Goal: Task Accomplishment & Management: Complete application form

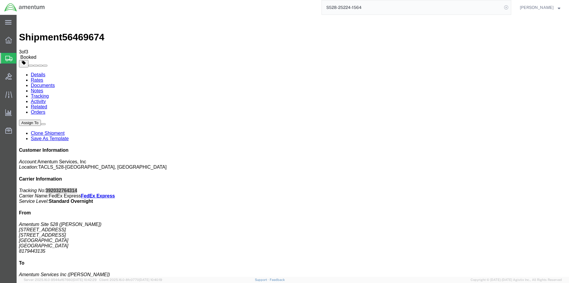
click at [508, 7] on icon at bounding box center [506, 7] width 8 height 8
click at [511, 5] on icon at bounding box center [506, 7] width 8 height 8
paste input "S528-25224-1565"
click at [509, 9] on icon at bounding box center [506, 7] width 8 height 8
type input "S528-25224-1565"
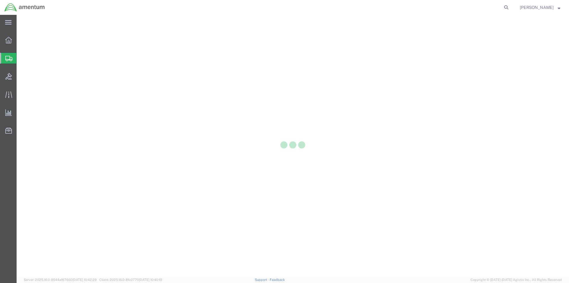
click at [87, 173] on div at bounding box center [293, 145] width 553 height 261
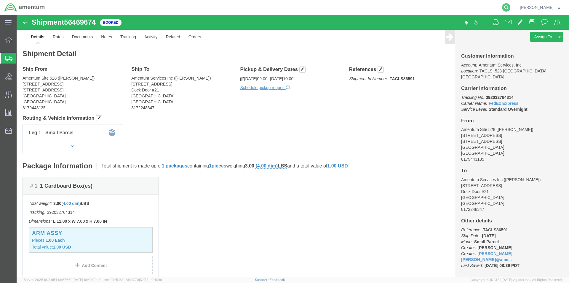
click at [510, 4] on icon at bounding box center [506, 7] width 8 height 8
paste input "S528-25224-1565"
click at [511, 9] on icon at bounding box center [506, 7] width 8 height 8
type input "S528-25224-1565"
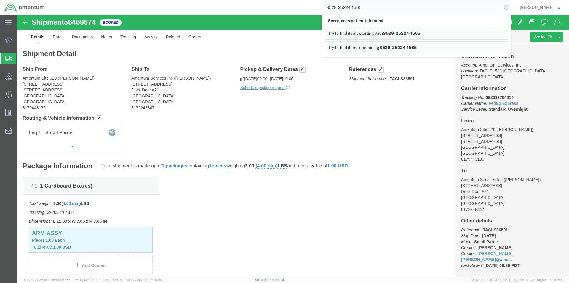
click at [506, 8] on icon at bounding box center [506, 7] width 8 height 8
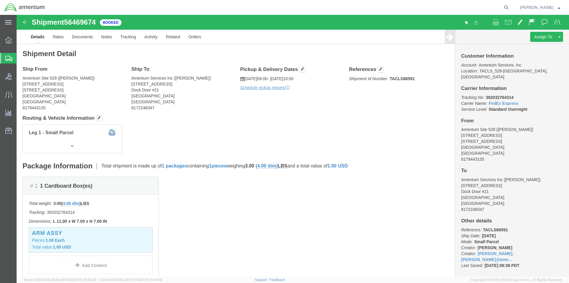
click at [506, 8] on icon at bounding box center [506, 7] width 8 height 8
paste input "S528-25224-1565"
click at [509, 6] on icon at bounding box center [506, 7] width 8 height 8
type input "S528-25224-1565"
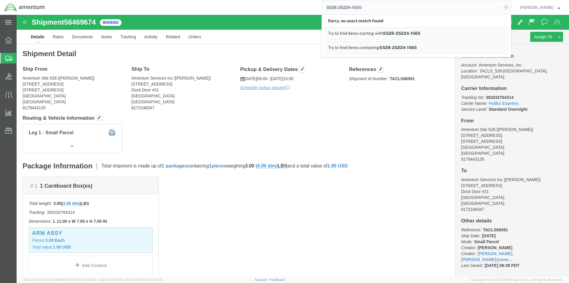
click at [510, 8] on icon at bounding box center [506, 7] width 8 height 8
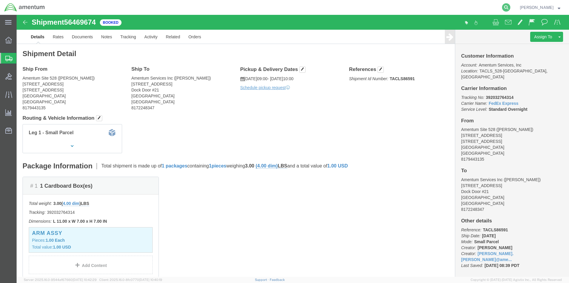
click at [511, 6] on icon at bounding box center [506, 7] width 8 height 8
paste input "S528-25224-1565"
click at [509, 8] on icon at bounding box center [506, 7] width 8 height 8
type input "S528-25224-1565"
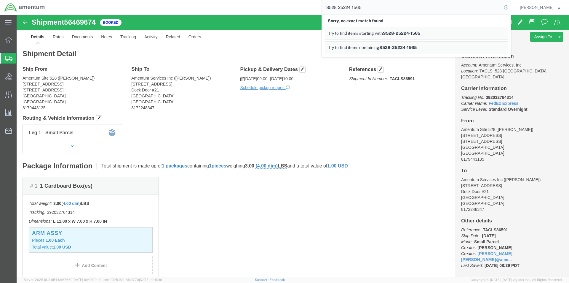
click at [510, 8] on icon at bounding box center [506, 7] width 8 height 8
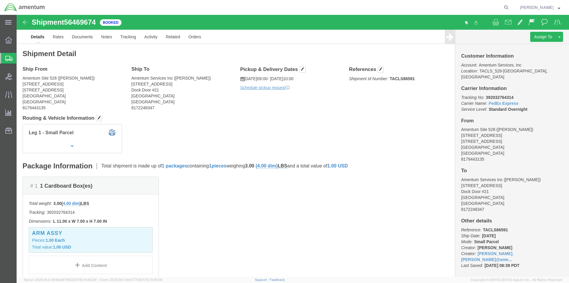
click at [510, 8] on icon at bounding box center [506, 7] width 8 height 8
paste input "S528-25224-1565"
click at [510, 7] on icon at bounding box center [506, 7] width 8 height 8
type input "S528-25224-1565"
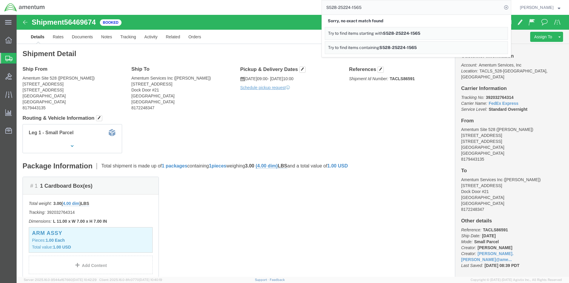
click at [425, 7] on input "S528-25224-1565" at bounding box center [412, 7] width 180 height 14
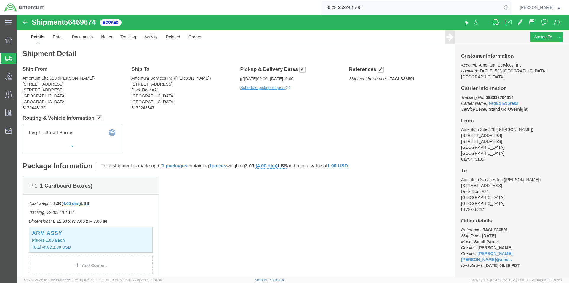
click at [510, 6] on icon at bounding box center [506, 7] width 8 height 8
click at [510, 7] on icon at bounding box center [506, 7] width 8 height 8
paste input "S528-25224-1565"
click at [509, 10] on icon at bounding box center [506, 7] width 8 height 8
type input "S528-25224-1565"
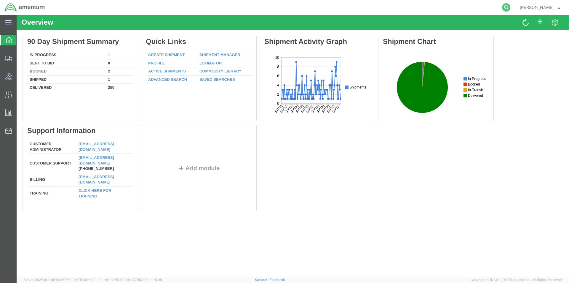
click at [508, 6] on icon at bounding box center [506, 7] width 8 height 8
paste input "S528-25224-1565"
click at [508, 6] on icon at bounding box center [506, 7] width 8 height 8
type input "S528-25224-1565"
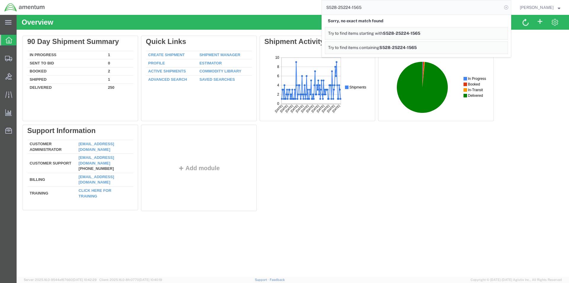
click at [507, 5] on icon at bounding box center [506, 7] width 8 height 8
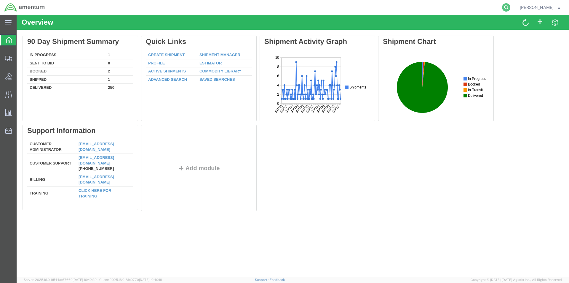
drag, startPoint x: 510, startPoint y: 5, endPoint x: 438, endPoint y: 1, distance: 71.9
click at [510, 6] on icon at bounding box center [506, 7] width 8 height 8
paste input "S528-25224-1565"
click at [511, 9] on icon at bounding box center [506, 7] width 8 height 8
type input "S528-25224-1565"
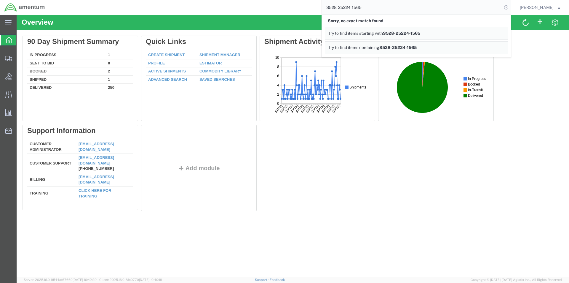
click at [509, 9] on icon at bounding box center [506, 7] width 8 height 8
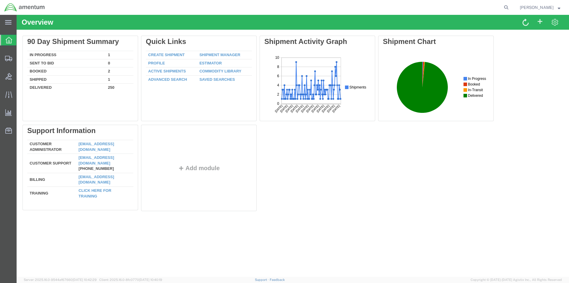
click at [509, 9] on icon at bounding box center [506, 7] width 8 height 8
paste input "S528-25224-1565"
click at [509, 9] on icon at bounding box center [506, 7] width 8 height 8
type input "S528-25224-1565"
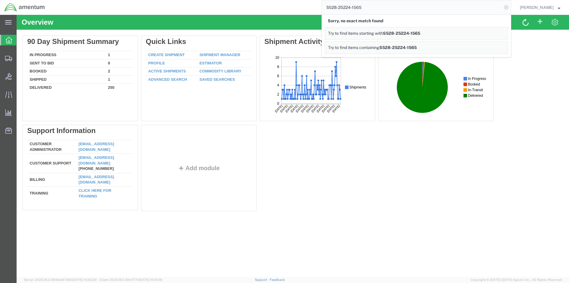
click at [510, 9] on icon at bounding box center [506, 7] width 8 height 8
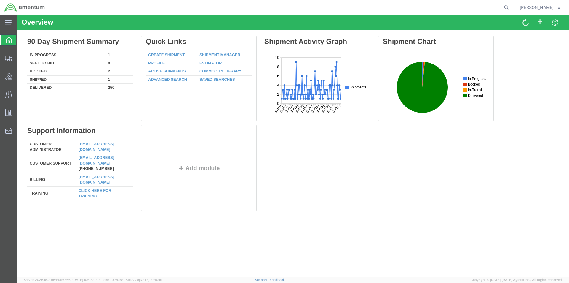
click at [510, 9] on icon at bounding box center [506, 7] width 8 height 8
paste input "S528-25224-1565"
click at [509, 6] on icon at bounding box center [506, 7] width 8 height 8
type input "S528-25224-1565"
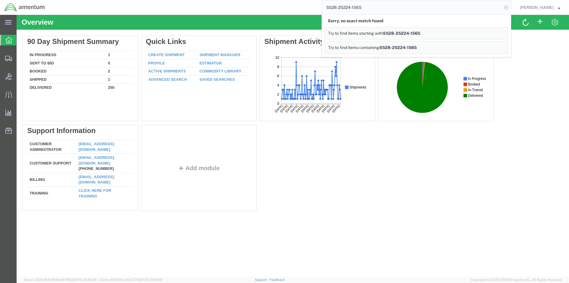
click at [509, 6] on icon at bounding box center [506, 7] width 8 height 8
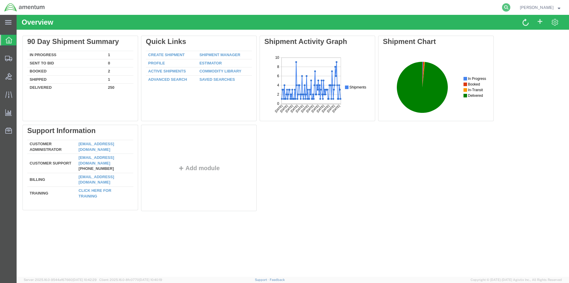
click at [509, 9] on icon at bounding box center [506, 7] width 8 height 8
paste input "S528-25224-1565"
click at [511, 7] on icon at bounding box center [506, 7] width 8 height 8
type input "S528-25224-1565"
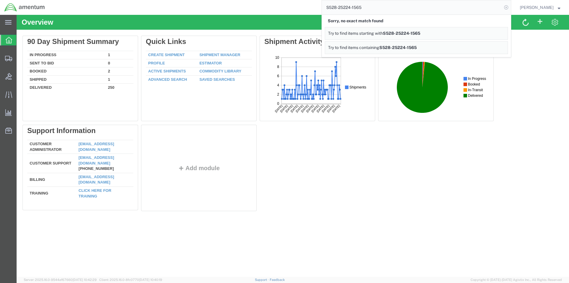
click at [509, 10] on icon at bounding box center [506, 7] width 8 height 8
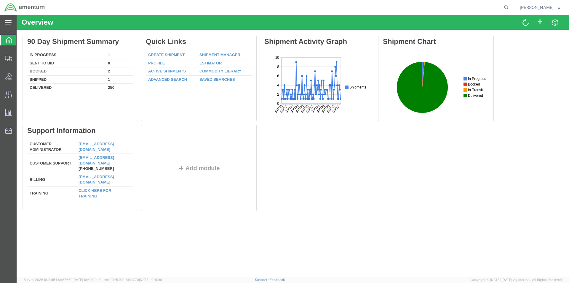
click at [7, 19] on div "main_menu Created with Sketch." at bounding box center [8, 22] width 17 height 15
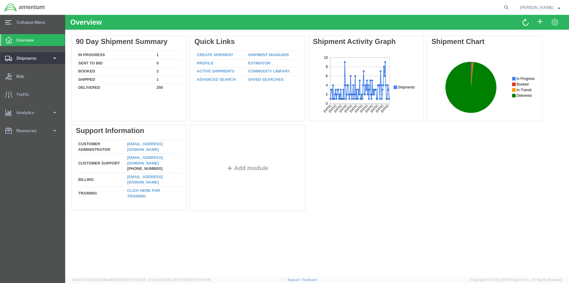
click at [28, 60] on span "Shipments" at bounding box center [28, 58] width 24 height 12
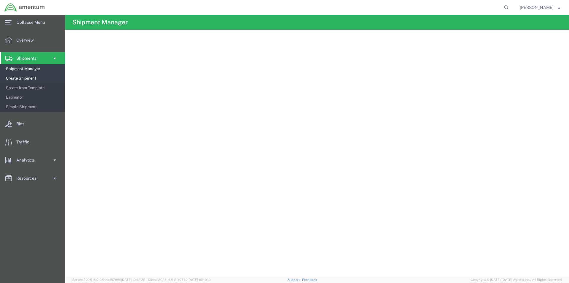
click at [20, 79] on span "Create Shipment" at bounding box center [33, 78] width 55 height 12
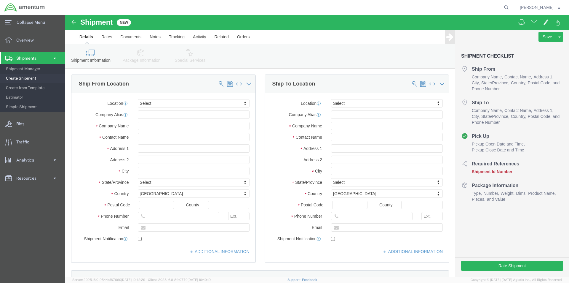
select select
click at [511, 9] on form at bounding box center [506, 7] width 9 height 15
click at [508, 7] on icon at bounding box center [506, 7] width 8 height 8
paste input "S528-25224-1565"
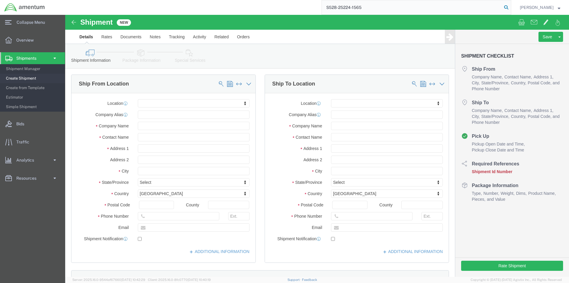
click at [511, 7] on icon at bounding box center [506, 7] width 8 height 8
type input "S528-25224-1565"
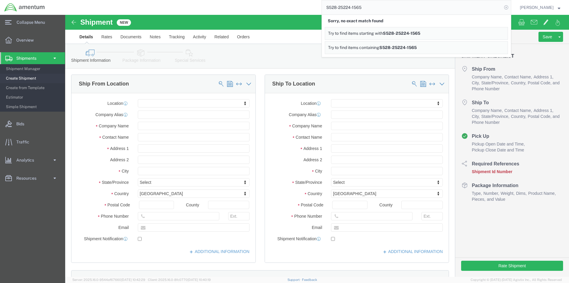
click at [511, 7] on icon at bounding box center [506, 7] width 8 height 8
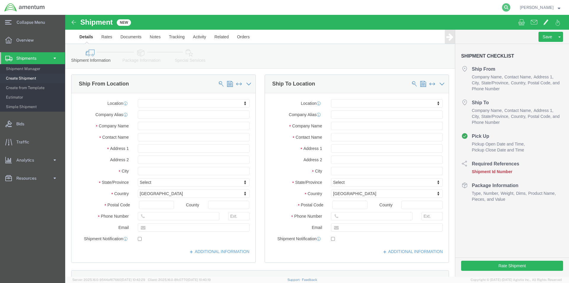
click at [509, 7] on icon at bounding box center [506, 7] width 8 height 8
paste input "S528-25224-1565"
click at [510, 9] on icon at bounding box center [506, 7] width 8 height 8
type input "S528-25224-1565"
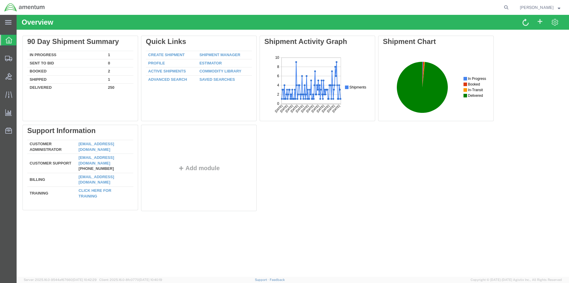
drag, startPoint x: 512, startPoint y: 10, endPoint x: 509, endPoint y: 15, distance: 5.2
click at [511, 10] on form at bounding box center [506, 7] width 9 height 15
click at [511, 9] on icon at bounding box center [506, 7] width 8 height 8
paste input "S528-25224-1565"
click at [511, 8] on icon at bounding box center [506, 7] width 8 height 8
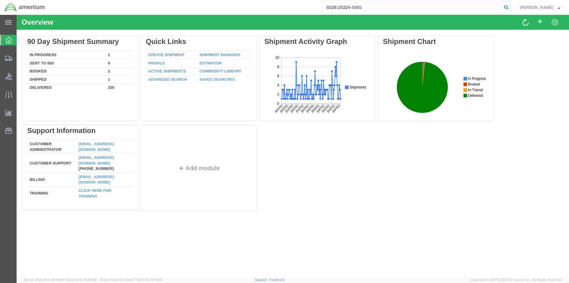
type input "S528-25224-1565"
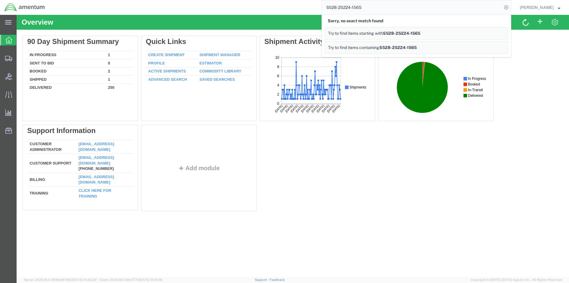
click at [373, 8] on input "S528-25224-1565" at bounding box center [412, 7] width 180 height 14
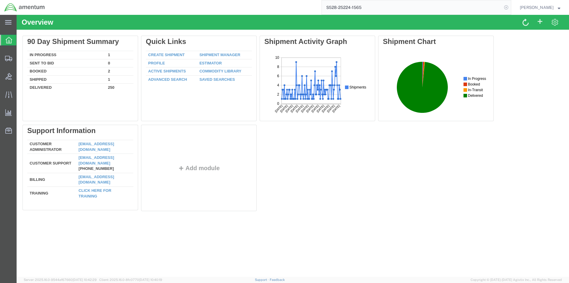
click at [511, 9] on icon at bounding box center [506, 7] width 8 height 8
click at [511, 12] on form at bounding box center [506, 7] width 9 height 15
click at [510, 8] on icon at bounding box center [506, 7] width 8 height 8
paste input "S528-25224-1565"
click at [509, 9] on icon at bounding box center [506, 7] width 8 height 8
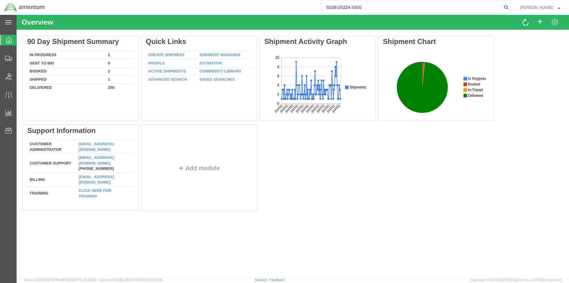
type input "S528-25224-1565"
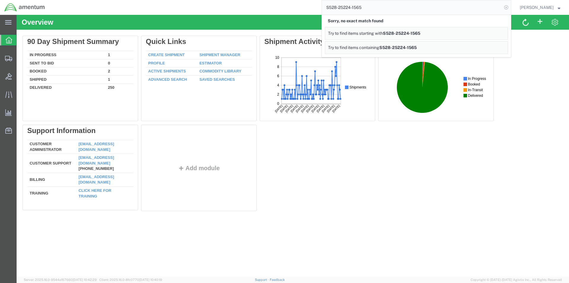
click at [511, 8] on icon at bounding box center [506, 7] width 8 height 8
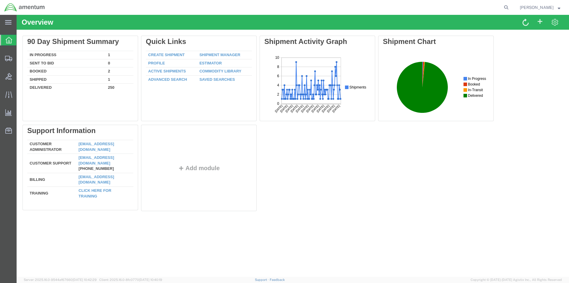
click at [511, 8] on icon at bounding box center [506, 7] width 8 height 8
paste input "S528-25224-1565"
click at [506, 6] on icon at bounding box center [506, 7] width 8 height 8
type input "S528-25224-1565"
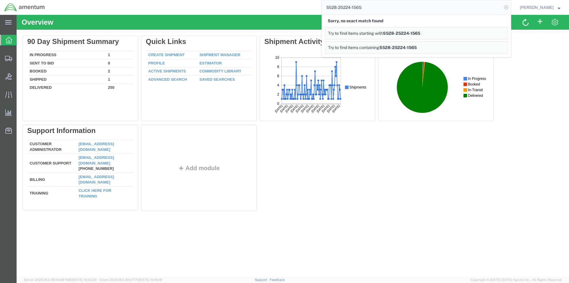
click at [507, 6] on icon at bounding box center [506, 7] width 8 height 8
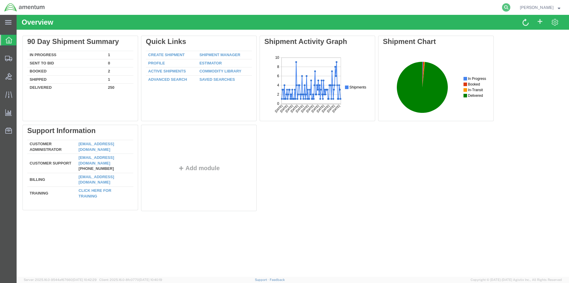
click at [509, 8] on icon at bounding box center [506, 7] width 8 height 8
paste input "S528-25224-1565"
click at [509, 7] on icon at bounding box center [506, 7] width 8 height 8
type input "S528-25224-1565"
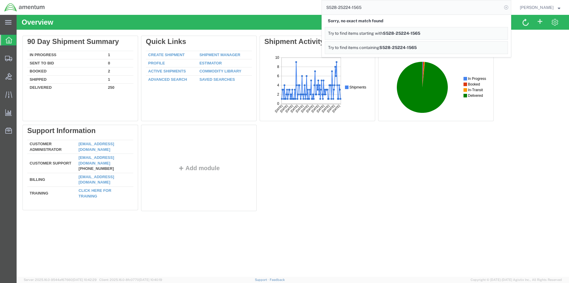
click at [508, 9] on icon at bounding box center [506, 7] width 8 height 8
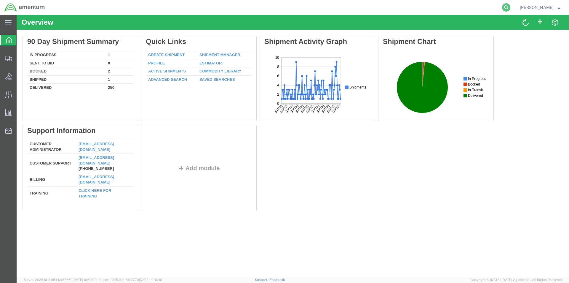
click at [510, 5] on icon at bounding box center [506, 7] width 8 height 8
paste input "S528-25224-1565"
click at [511, 4] on form "S528-25224-1565" at bounding box center [417, 7] width 190 height 15
click at [506, 8] on icon at bounding box center [506, 7] width 8 height 8
type input "S528-25224-1565"
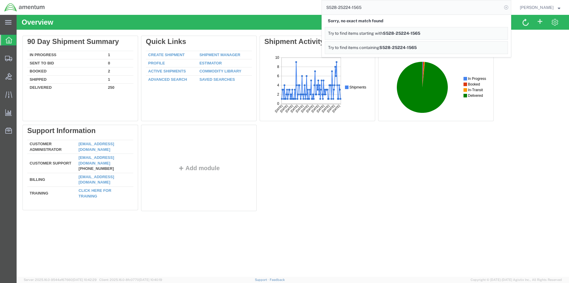
drag, startPoint x: 507, startPoint y: 9, endPoint x: 471, endPoint y: 3, distance: 36.2
click at [507, 9] on icon at bounding box center [506, 7] width 8 height 8
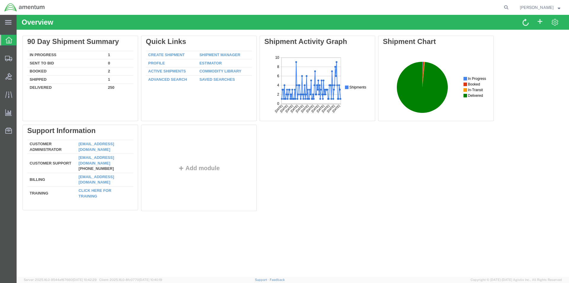
click at [511, 2] on form at bounding box center [506, 7] width 9 height 15
click at [510, 7] on icon at bounding box center [506, 7] width 8 height 8
paste input "S528-25224-1565"
click at [510, 4] on icon at bounding box center [506, 7] width 8 height 8
type input "S528-25224-1565"
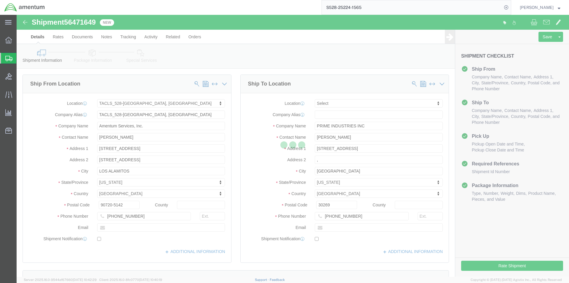
select select "42692"
select select
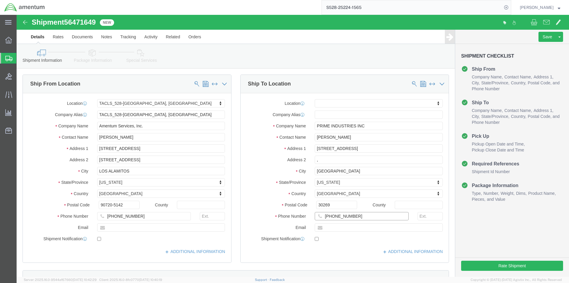
click input "[PHONE_NUMBER]"
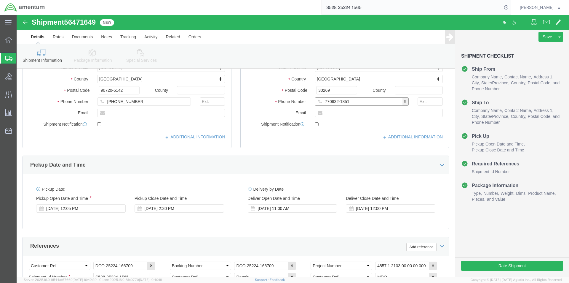
scroll to position [119, 0]
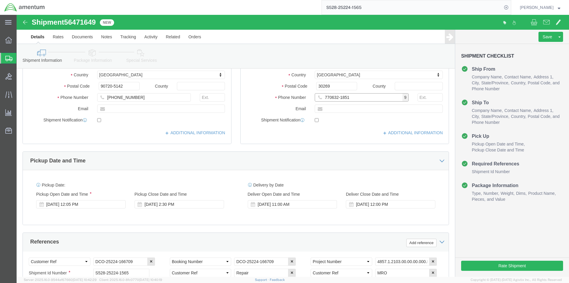
click input "770632-1851"
type input "7706321851"
click div "Location My Profile Location [PHONE_NUMBER] [PHONE_NUMBER] [PHONE_NUMBER] [PHON…"
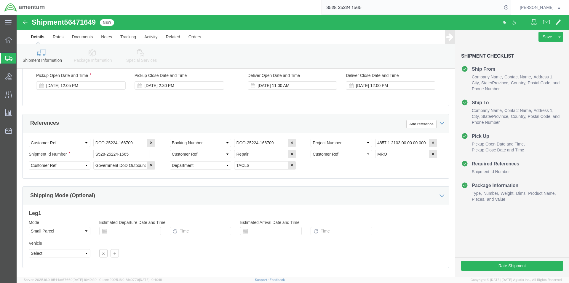
scroll to position [270, 0]
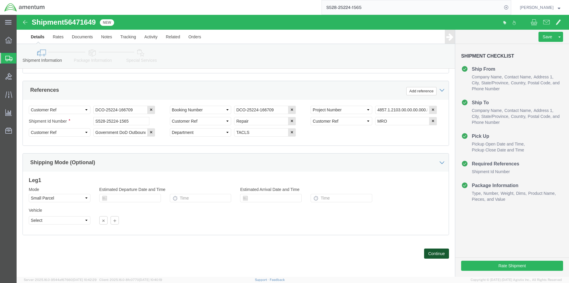
click button "Continue"
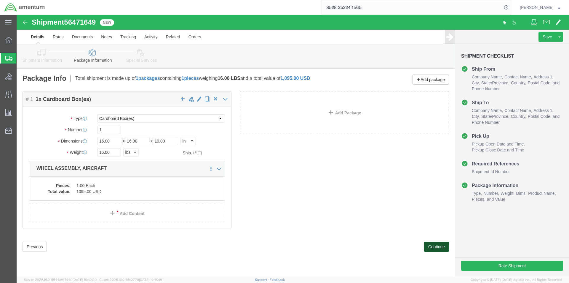
click button "Continue"
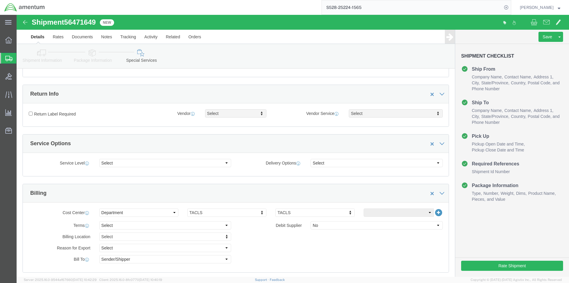
scroll to position [267, 0]
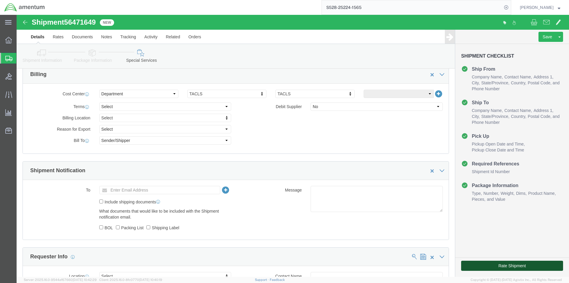
click button "Rate Shipment"
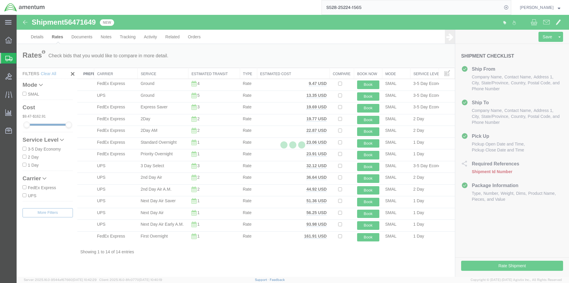
scroll to position [0, 0]
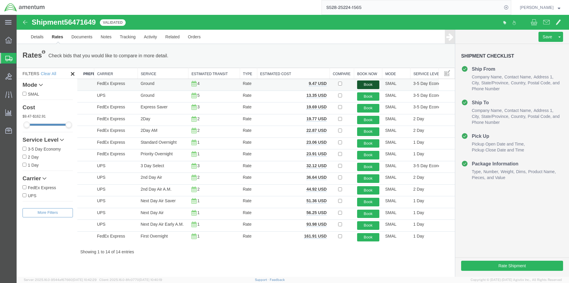
click at [365, 84] on button "Book" at bounding box center [368, 84] width 22 height 9
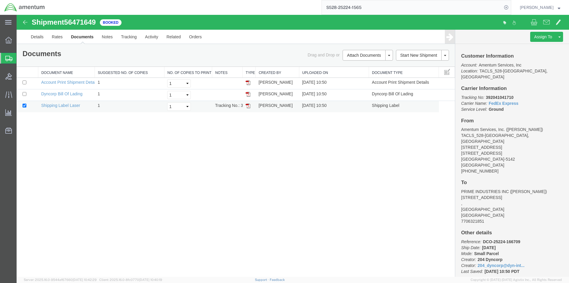
click at [248, 105] on img at bounding box center [248, 105] width 5 height 5
click at [248, 93] on img at bounding box center [248, 94] width 5 height 5
